Goal: Find specific page/section: Find specific page/section

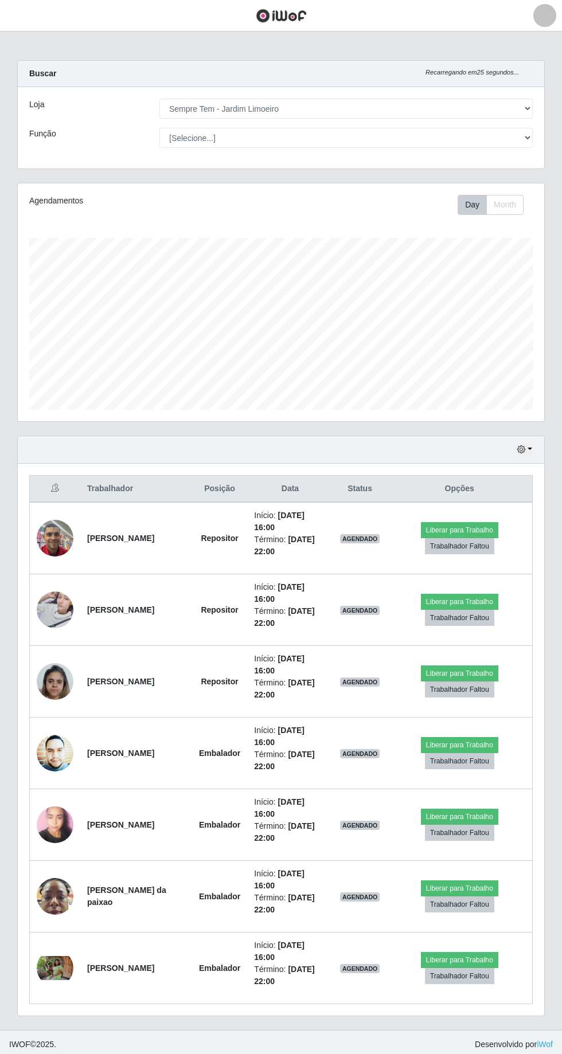
select select "508"
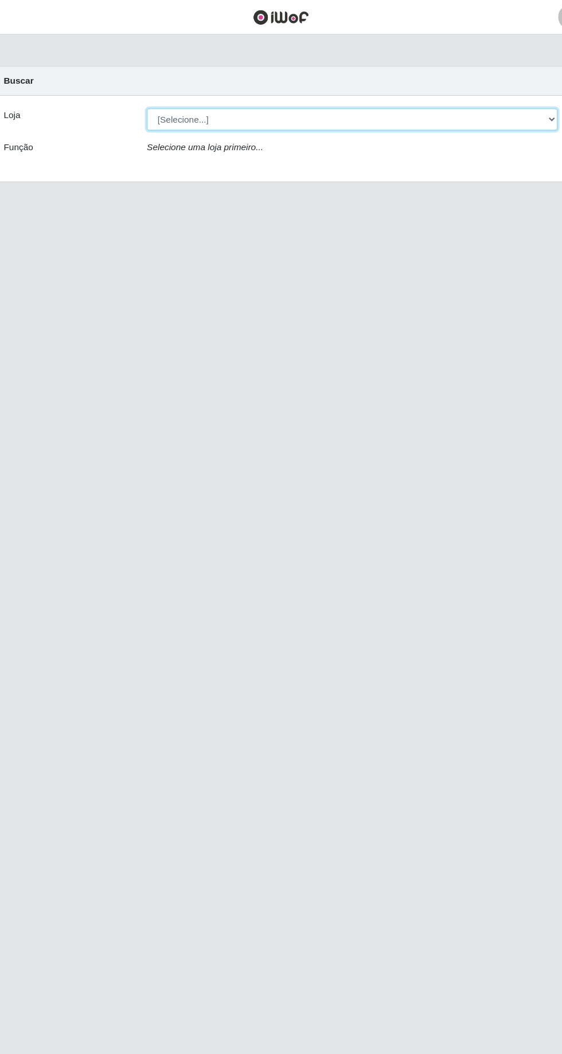
click at [245, 108] on select "[Selecione...] Carone - Itapoa Carone - Praia da Costa Sempre Tem - Jardim Camb…" at bounding box center [345, 109] width 373 height 20
click at [195, 108] on select "[Selecione...] Carone - Itapoa Carone - Praia da Costa Sempre Tem - Jardim Camb…" at bounding box center [345, 109] width 373 height 20
select select "508"
click at [159, 99] on select "[Selecione...] Carone - Itapoa Carone - Praia da Costa Sempre Tem - Jardim Camb…" at bounding box center [345, 109] width 373 height 20
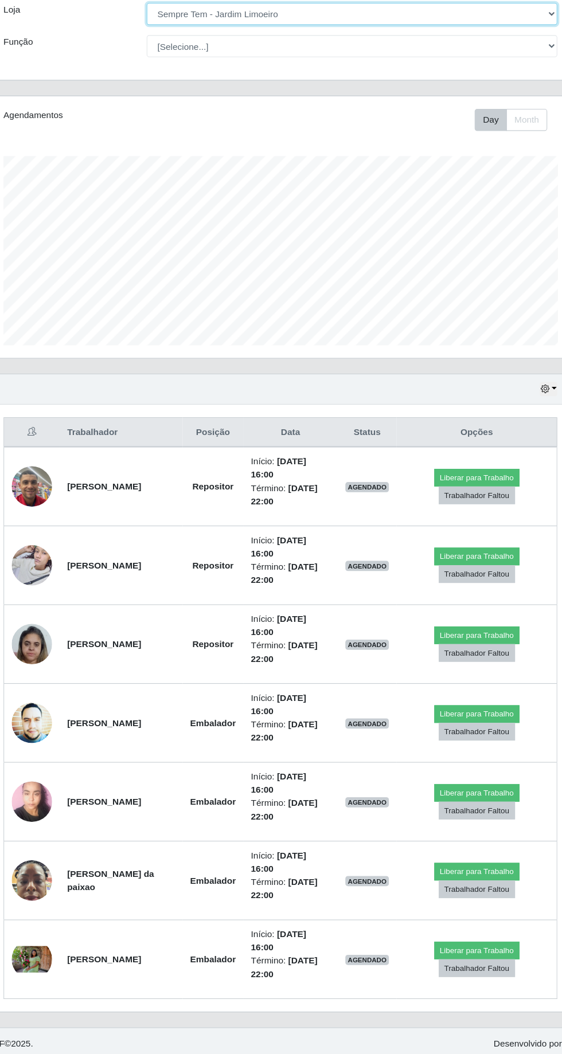
scroll to position [76, 0]
